Goal: Book appointment/travel/reservation

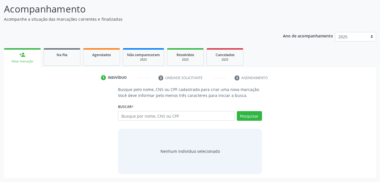
scroll to position [44, 0]
click at [140, 117] on input "text" at bounding box center [176, 116] width 117 height 10
type input "702 5043 9363 9738"
click at [249, 114] on button "Pesquisar" at bounding box center [249, 116] width 25 height 10
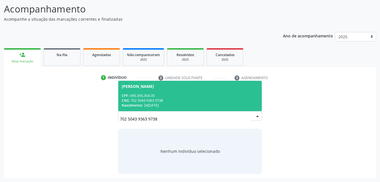
click at [211, 97] on div "CPF: 090.393.354-35" at bounding box center [190, 95] width 136 height 5
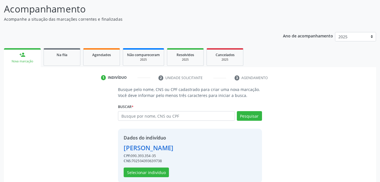
scroll to position [53, 0]
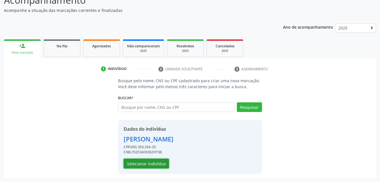
click at [160, 162] on button "Selecionar indivíduo" at bounding box center [146, 164] width 45 height 10
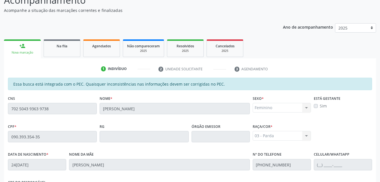
scroll to position [149, 0]
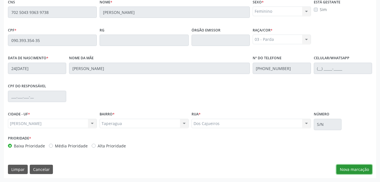
click at [352, 171] on button "Nova marcação" at bounding box center [355, 169] width 36 height 10
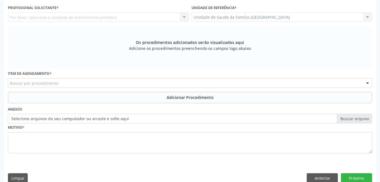
scroll to position [121, 0]
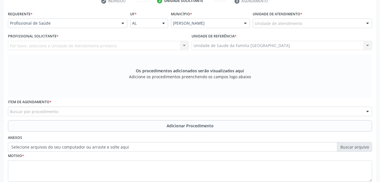
click at [267, 17] on label "Unidade de atendimento *" at bounding box center [278, 14] width 50 height 9
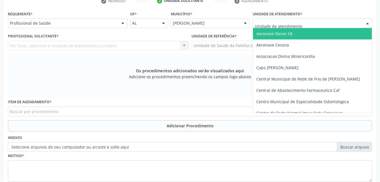
click at [270, 20] on div at bounding box center [312, 23] width 119 height 10
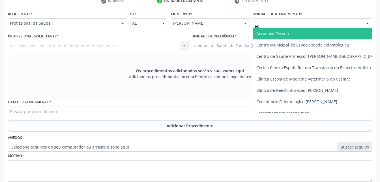
type input "est"
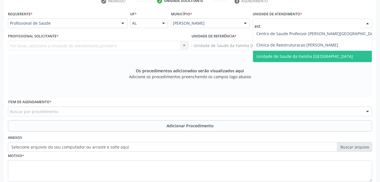
click at [283, 53] on span "Unidade de Saude da Familia [GEOGRAPHIC_DATA]" at bounding box center [318, 56] width 130 height 11
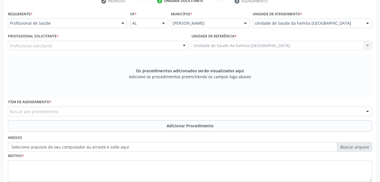
click at [122, 49] on div "Profissional solicitante" at bounding box center [98, 46] width 181 height 10
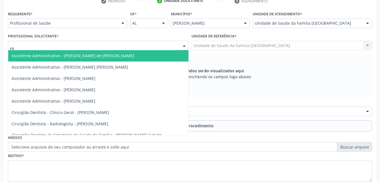
type input "rod"
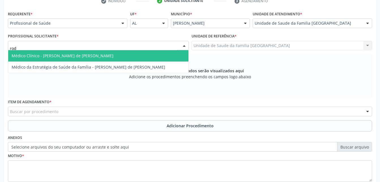
click at [135, 57] on span "Médico Clínico - [PERSON_NAME] de [PERSON_NAME]" at bounding box center [98, 55] width 180 height 11
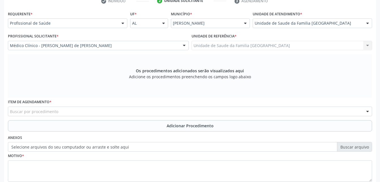
click at [153, 147] on label "Selecione arquivos do seu computador ou arraste e solte aqui" at bounding box center [190, 147] width 364 height 10
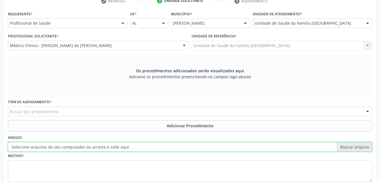
click at [153, 147] on input "Selecione arquivos do seu computador ou arraste e solte aqui" at bounding box center [190, 147] width 364 height 10
type input "C:\fakepath\WhatsApp Image 20[DATE].22.16.jpeg"
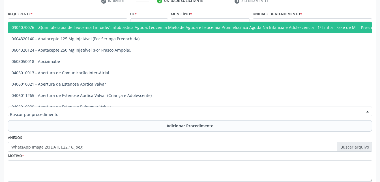
click at [152, 111] on div at bounding box center [190, 111] width 364 height 10
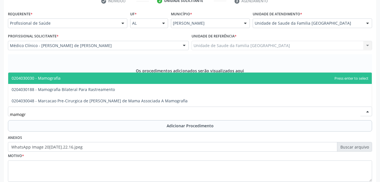
type input "mamogra"
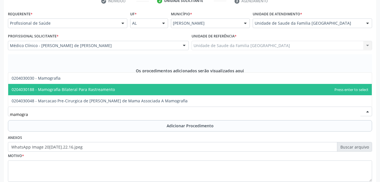
click at [144, 85] on span "0204030188 - Mamografia Bilateral Para Rastreamento" at bounding box center [190, 89] width 364 height 11
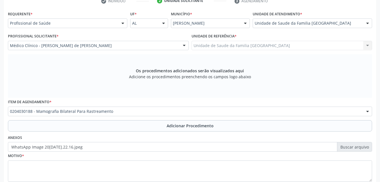
click at [161, 129] on button "Adicionar Procedimento" at bounding box center [190, 125] width 364 height 11
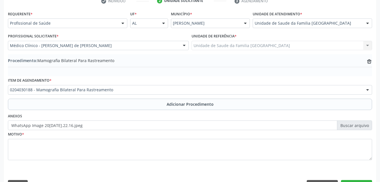
scroll to position [137, 0]
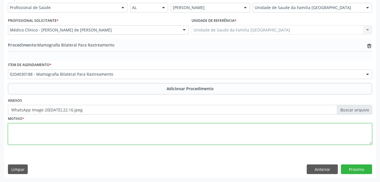
click at [156, 133] on textarea at bounding box center [190, 134] width 364 height 22
type textarea "rotina"
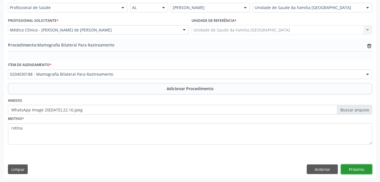
click at [357, 167] on button "Próximo" at bounding box center [356, 169] width 31 height 10
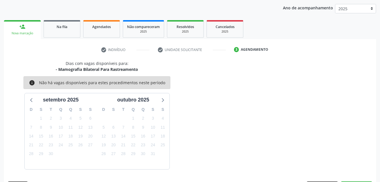
scroll to position [89, 0]
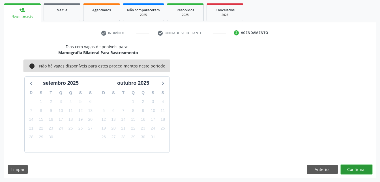
click at [357, 167] on button "Confirmar" at bounding box center [356, 169] width 31 height 10
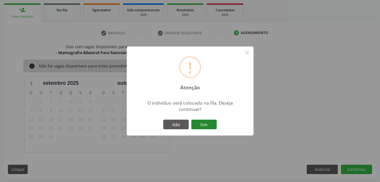
click at [213, 123] on button "Sim" at bounding box center [203, 124] width 25 height 10
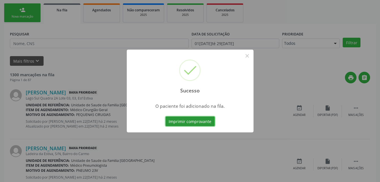
scroll to position [13, 0]
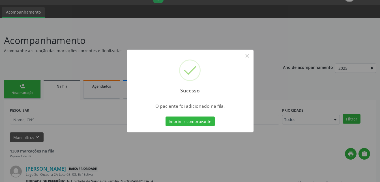
click at [29, 93] on div "Sucesso × O paciente foi adicionado na fila. Imprimir comprovante Cancel" at bounding box center [190, 91] width 380 height 182
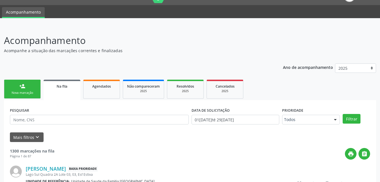
click at [19, 83] on link "person_add Nova marcação" at bounding box center [22, 89] width 37 height 19
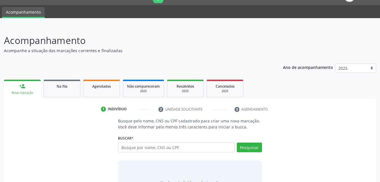
scroll to position [44, 0]
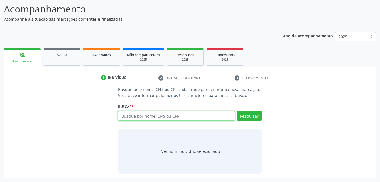
click at [163, 118] on input "text" at bounding box center [176, 116] width 117 height 10
type input "45421641449"
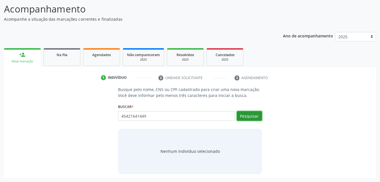
click at [255, 117] on button "Pesquisar" at bounding box center [249, 116] width 25 height 10
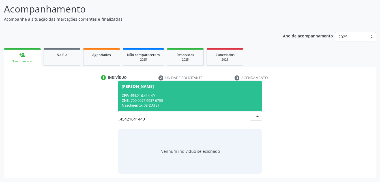
click at [159, 90] on span "[PERSON_NAME] CPF: 454.216.414-49 CNS: 700 0027 9987 6700 Nascimento: 08[DATE]" at bounding box center [189, 96] width 143 height 30
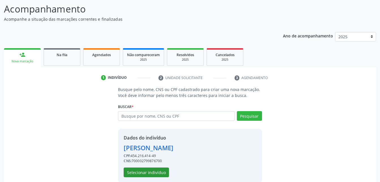
scroll to position [53, 0]
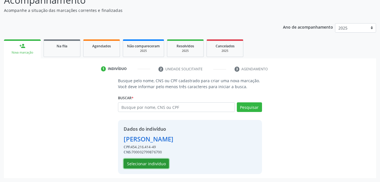
click at [161, 160] on button "Selecionar indivíduo" at bounding box center [146, 164] width 45 height 10
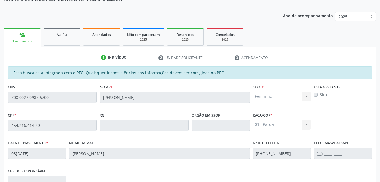
scroll to position [36, 0]
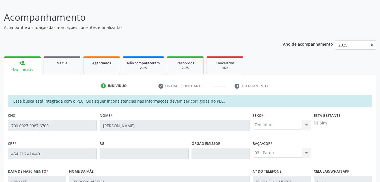
click at [53, 125] on div "CNS 700 0027 9987 6700" at bounding box center [53, 125] width 92 height 28
